Goal: Transaction & Acquisition: Purchase product/service

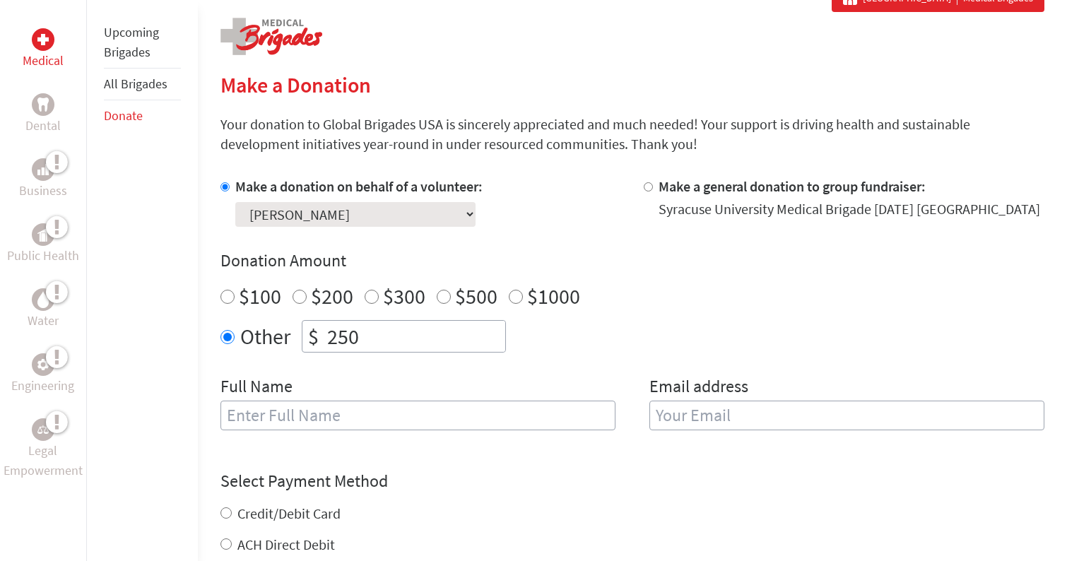
scroll to position [283, 0]
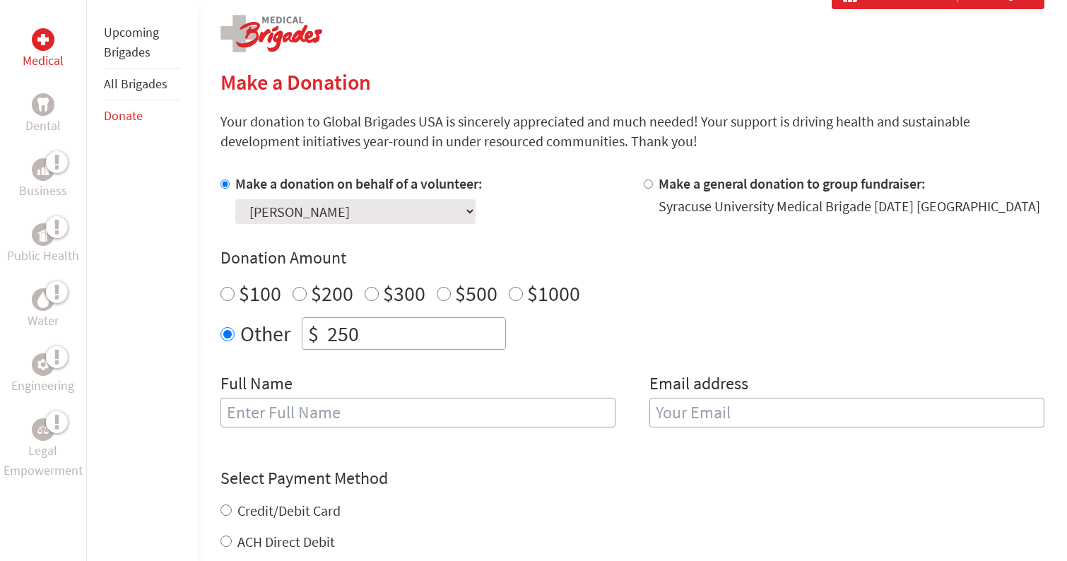
click at [737, 189] on label "Make a general donation to group fundraiser:" at bounding box center [791, 183] width 267 height 18
click at [653, 189] on input "Make a general donation to group fundraiser:" at bounding box center [647, 183] width 9 height 9
radio input "true"
click at [381, 186] on label "Make a donation on behalf of a volunteer:" at bounding box center [358, 183] width 247 height 18
click at [230, 186] on input "Make a donation on behalf of a volunteer:" at bounding box center [224, 183] width 9 height 9
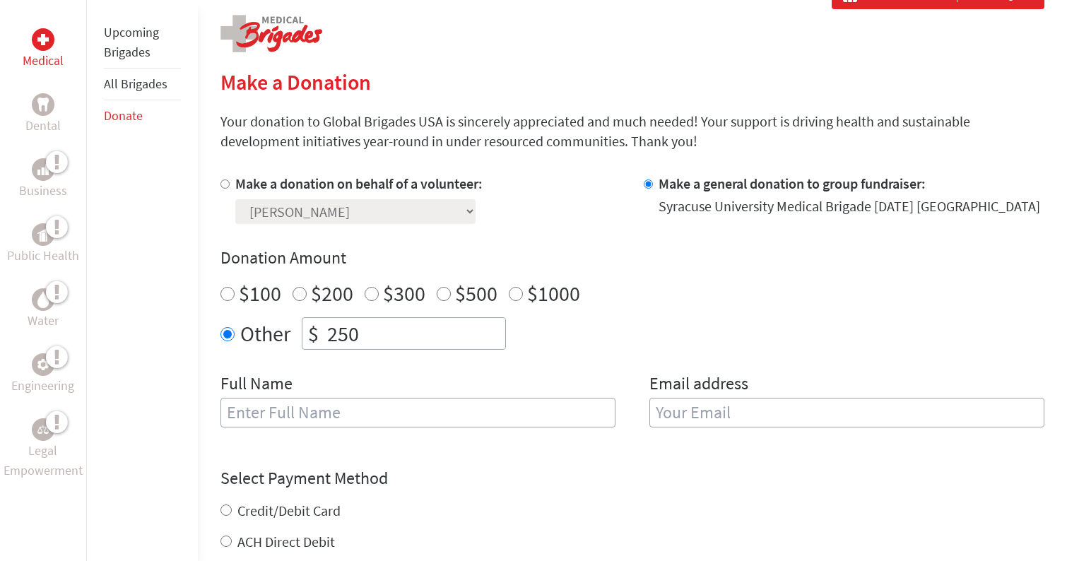
radio input "true"
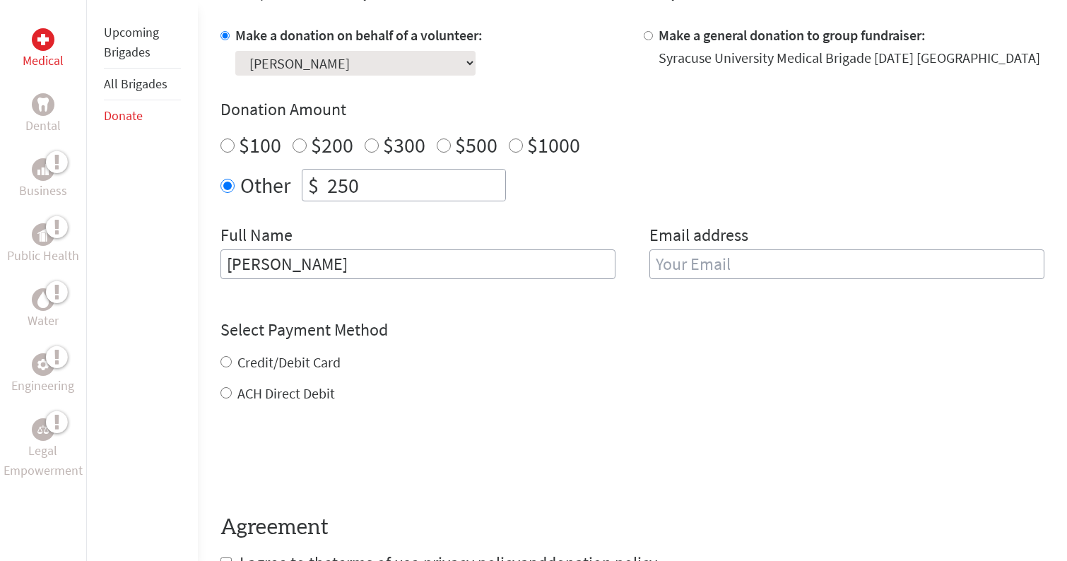
scroll to position [432, 0]
type input "[PERSON_NAME]"
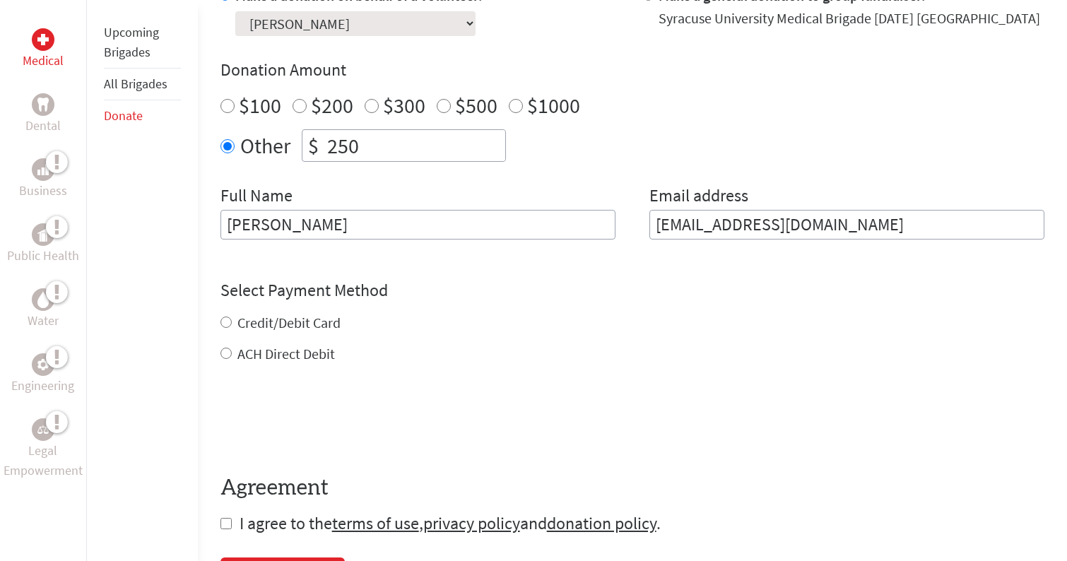
scroll to position [473, 0]
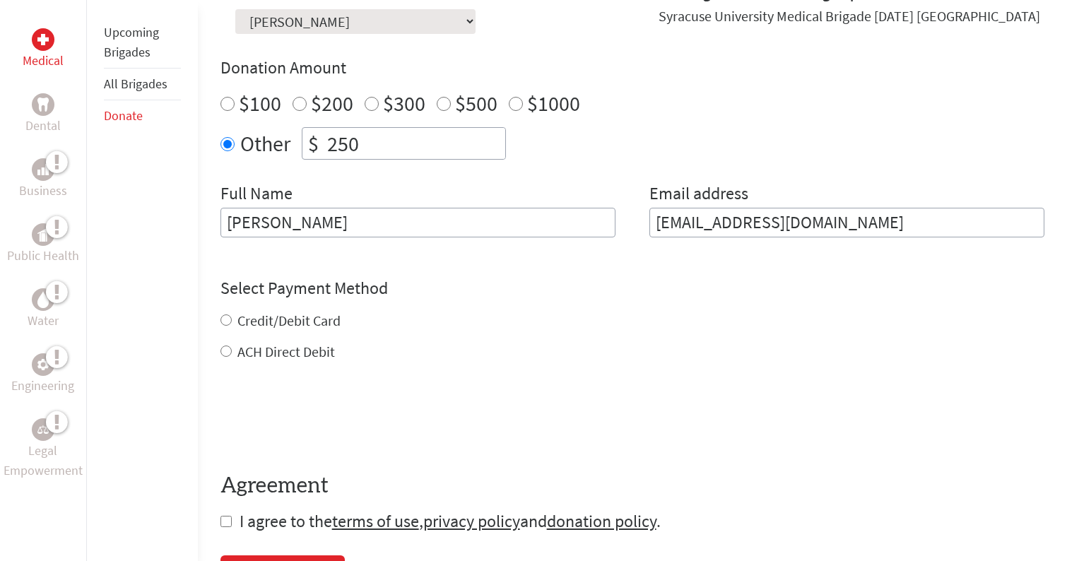
type input "[EMAIL_ADDRESS][DOMAIN_NAME]"
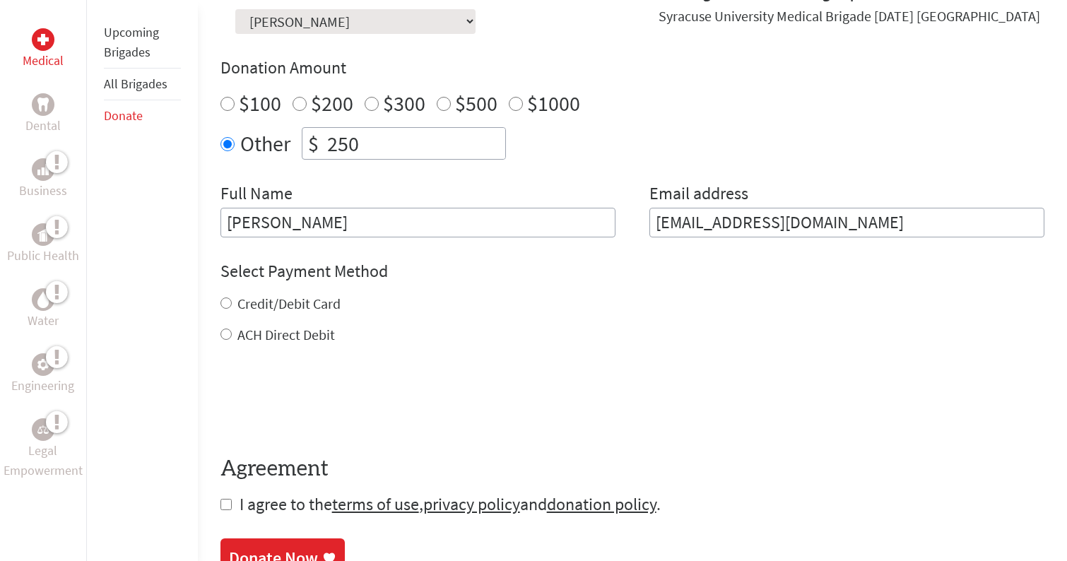
click at [307, 316] on div "Credit/Debit Card ACH Direct Debit" at bounding box center [632, 319] width 824 height 51
click at [299, 302] on label "Credit/Debit Card" at bounding box center [288, 304] width 103 height 18
click at [232, 302] on input "Credit/Debit Card" at bounding box center [225, 302] width 11 height 11
radio input "true"
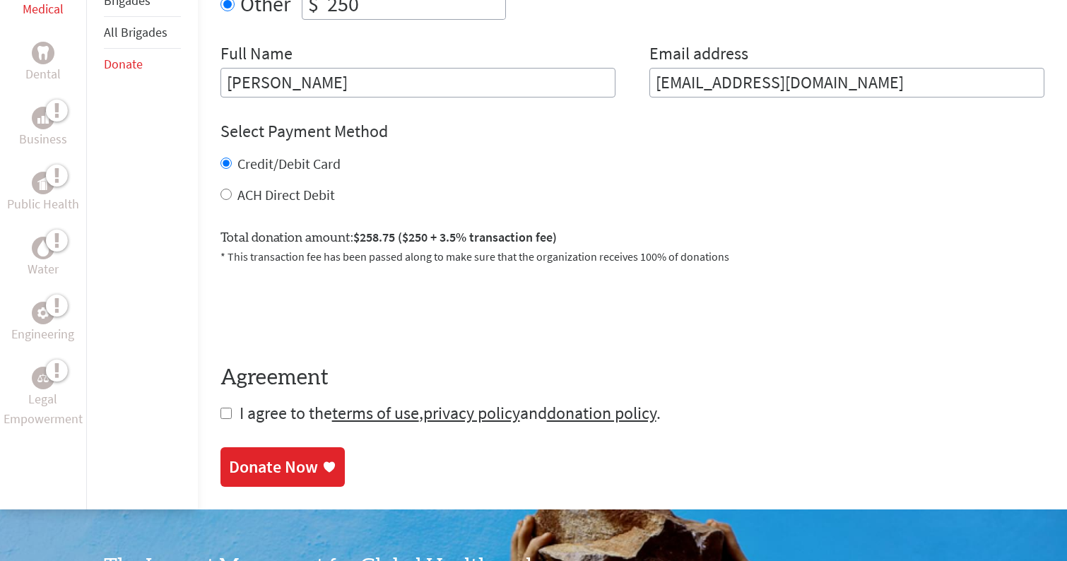
scroll to position [627, 0]
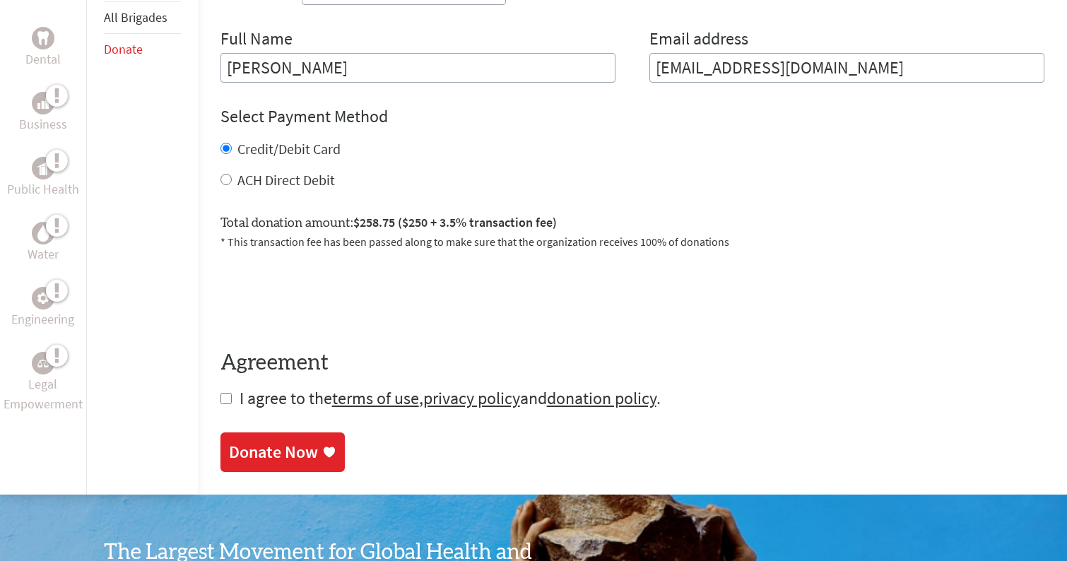
click at [224, 400] on input "checkbox" at bounding box center [225, 398] width 11 height 11
checkbox input "true"
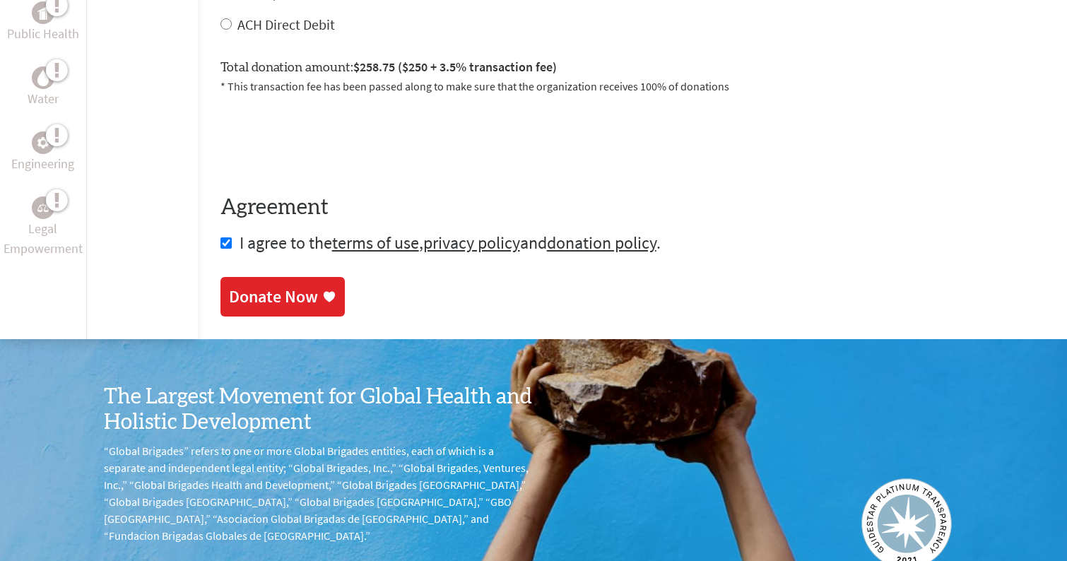
scroll to position [789, 0]
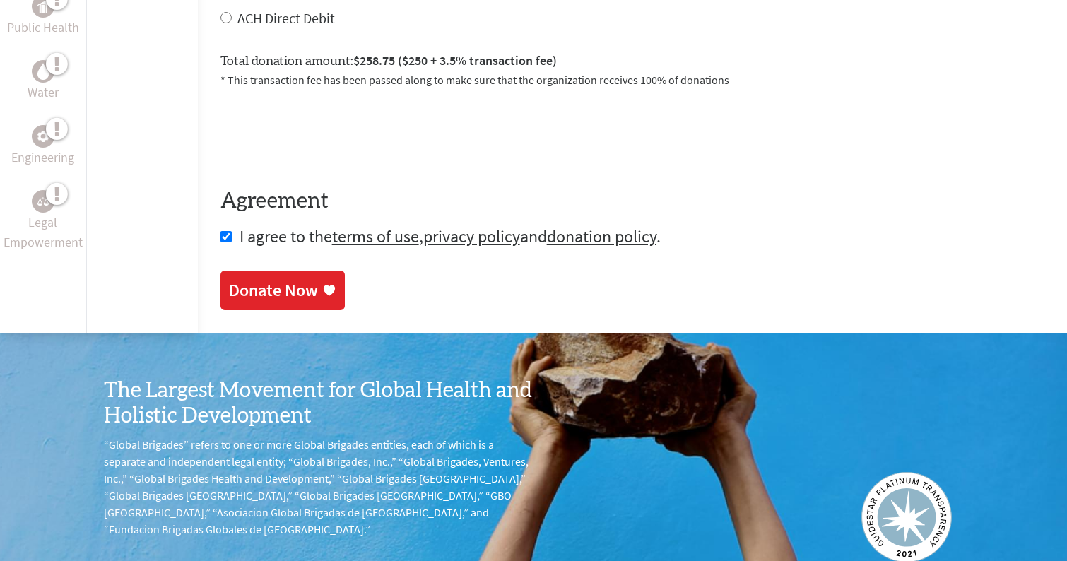
click at [265, 287] on div "Donate Now" at bounding box center [273, 290] width 89 height 23
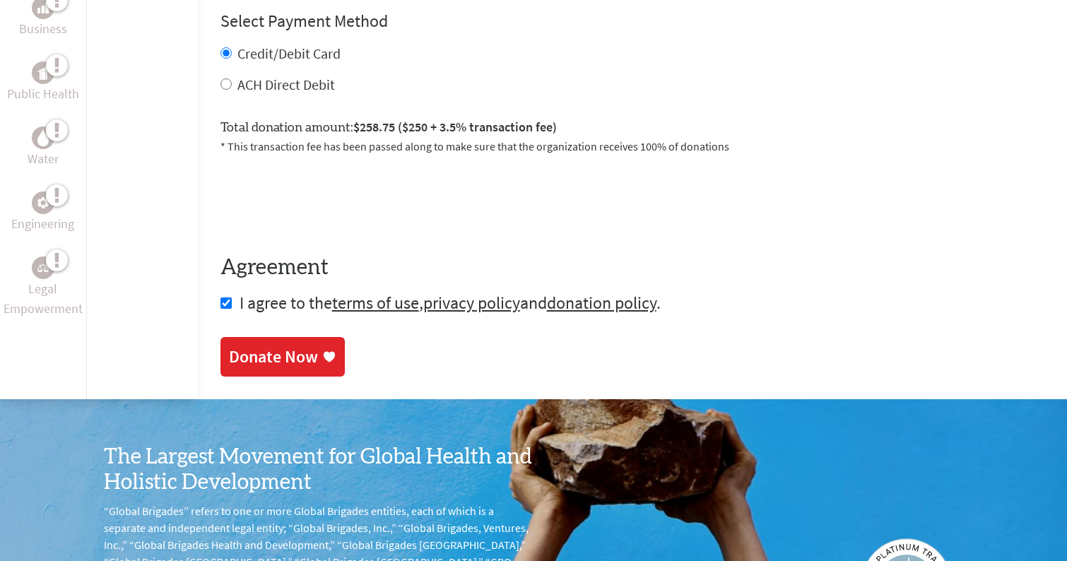
scroll to position [720, 0]
